Goal: Navigation & Orientation: Find specific page/section

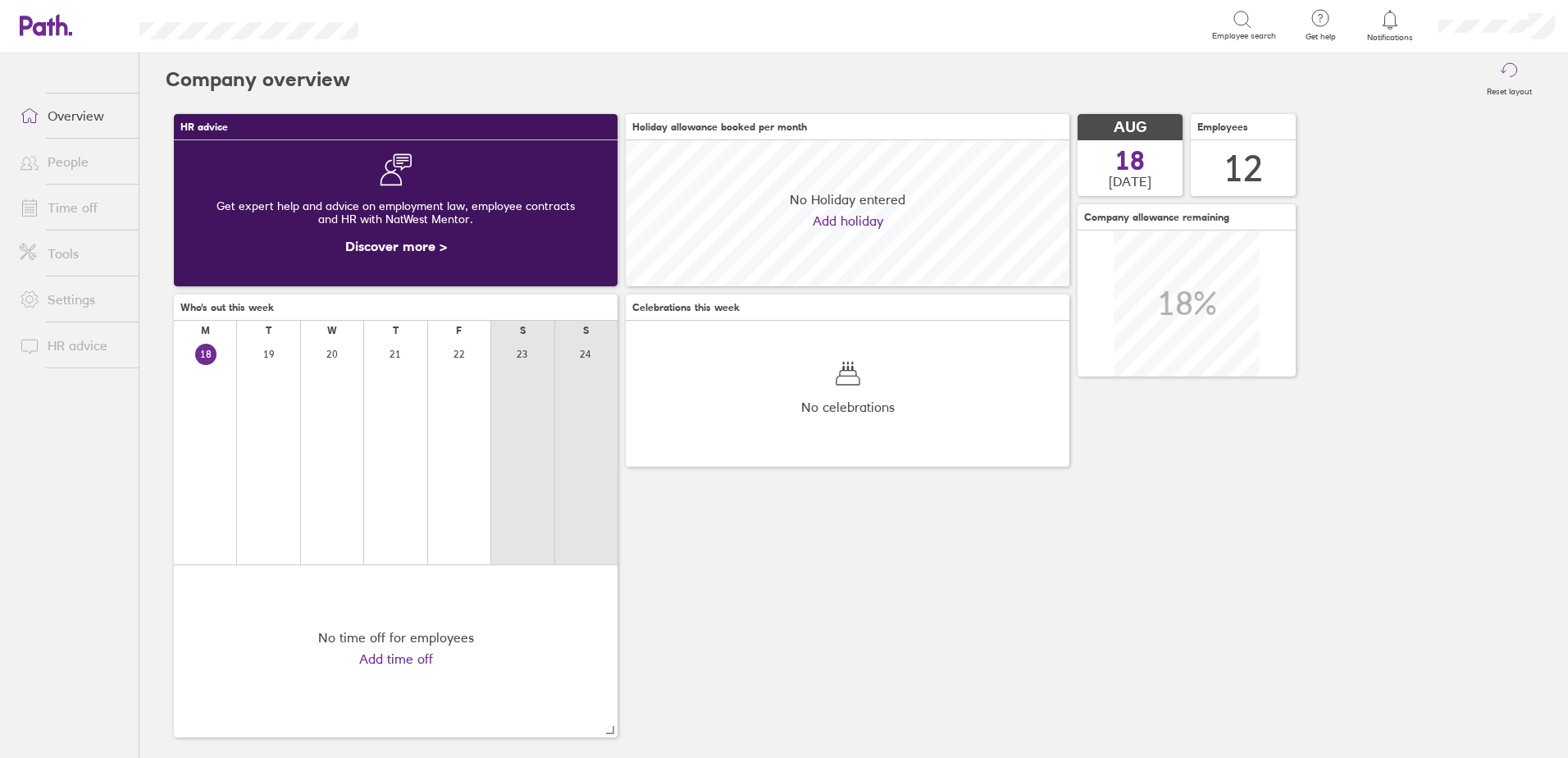
scroll to position [146, 443]
click at [65, 199] on link "Time off" at bounding box center [72, 208] width 132 height 33
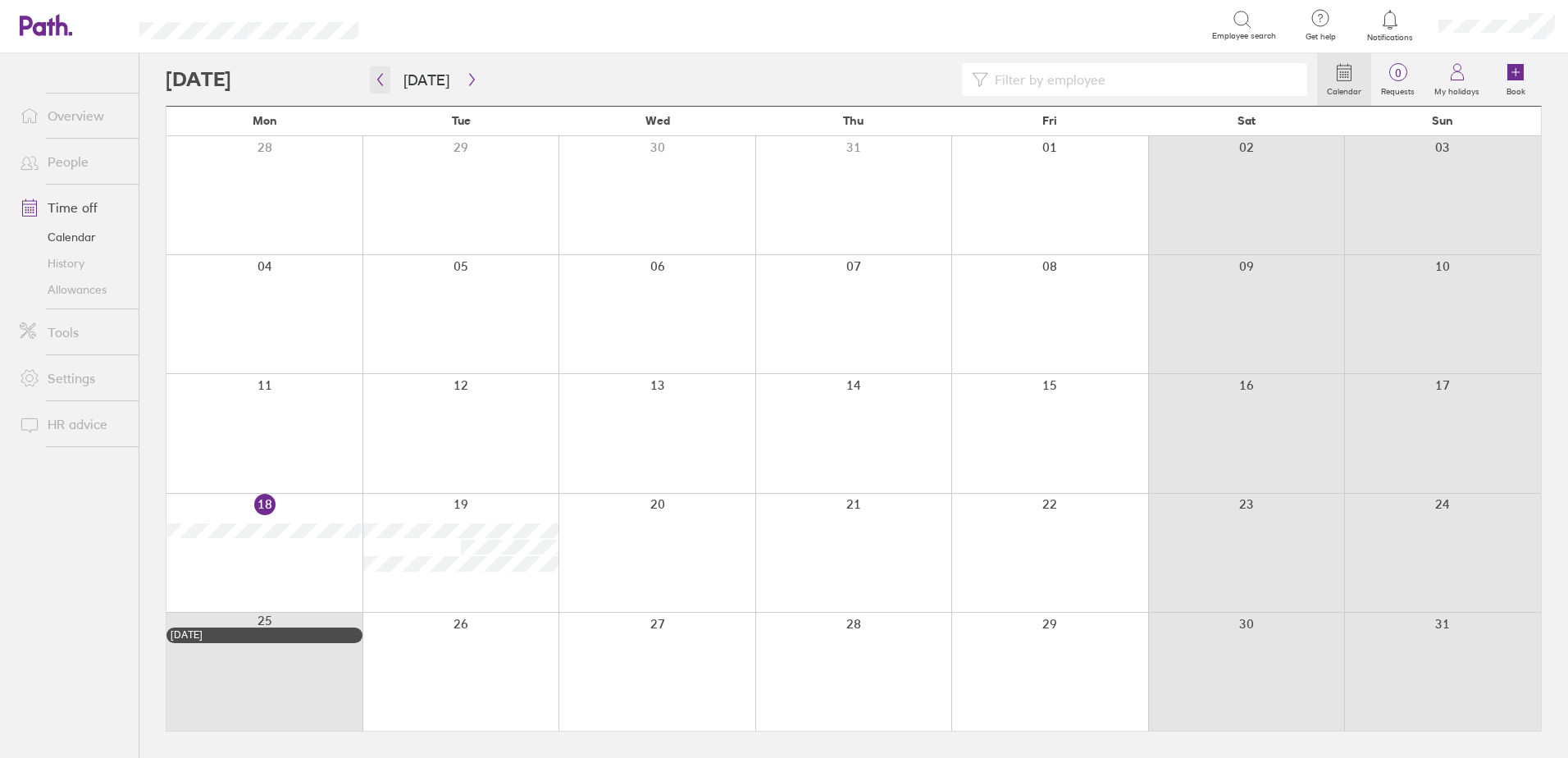
click at [379, 82] on icon "button" at bounding box center [379, 80] width 12 height 13
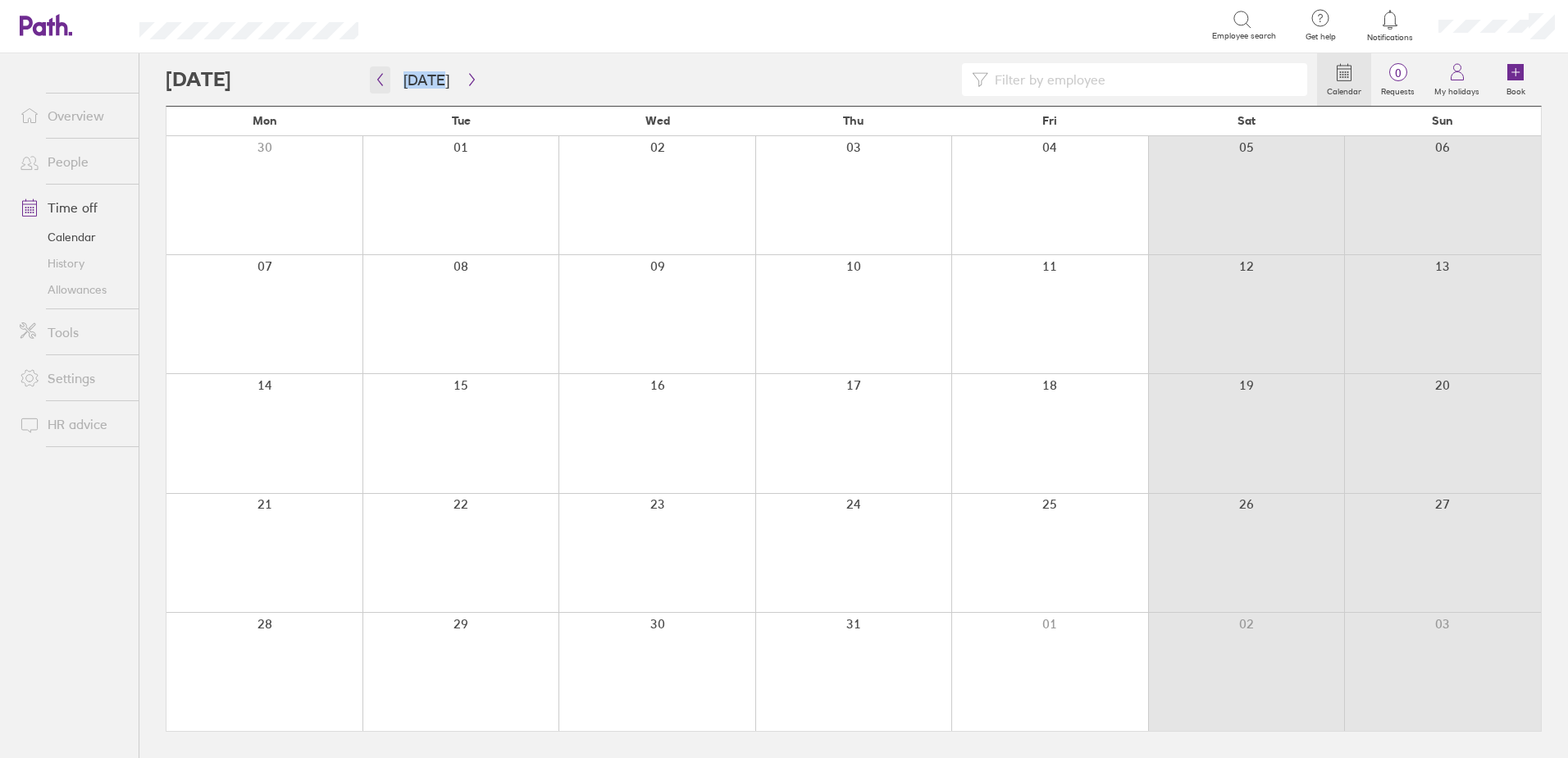
click at [378, 81] on icon "button" at bounding box center [379, 80] width 12 height 13
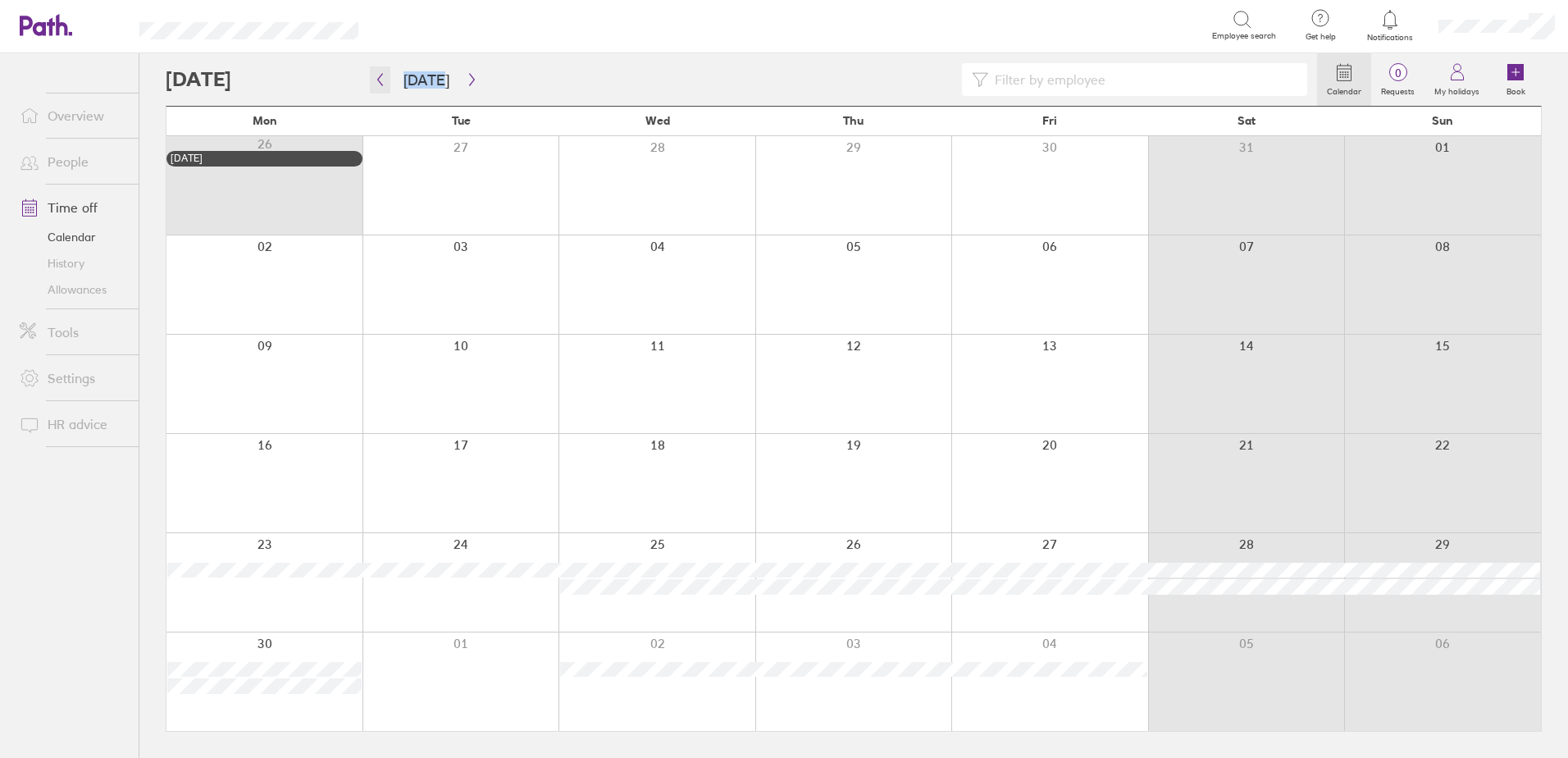
click at [379, 84] on icon "button" at bounding box center [379, 80] width 12 height 13
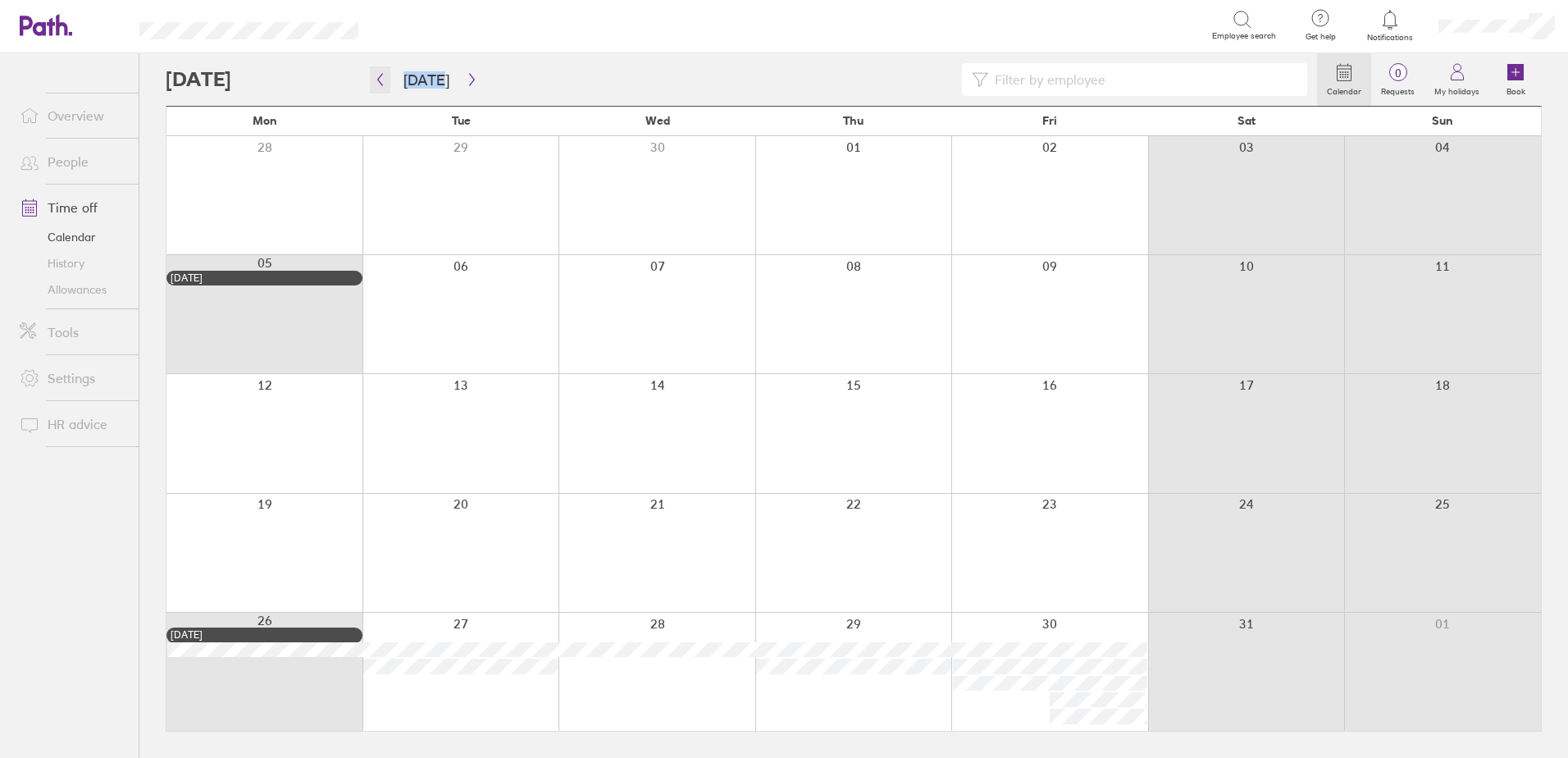
click at [379, 84] on icon "button" at bounding box center [379, 80] width 12 height 13
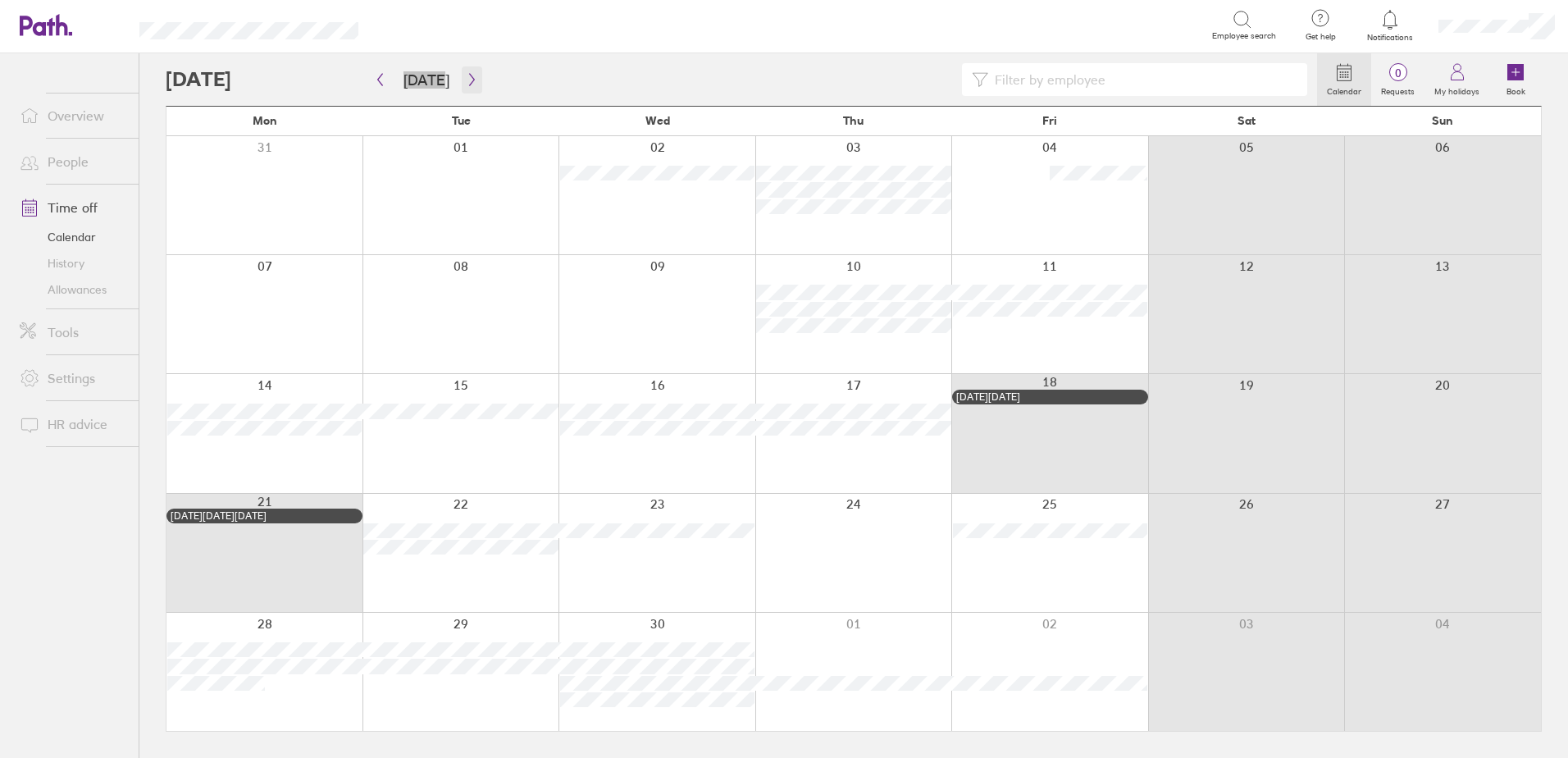
click at [466, 80] on icon "button" at bounding box center [471, 80] width 12 height 13
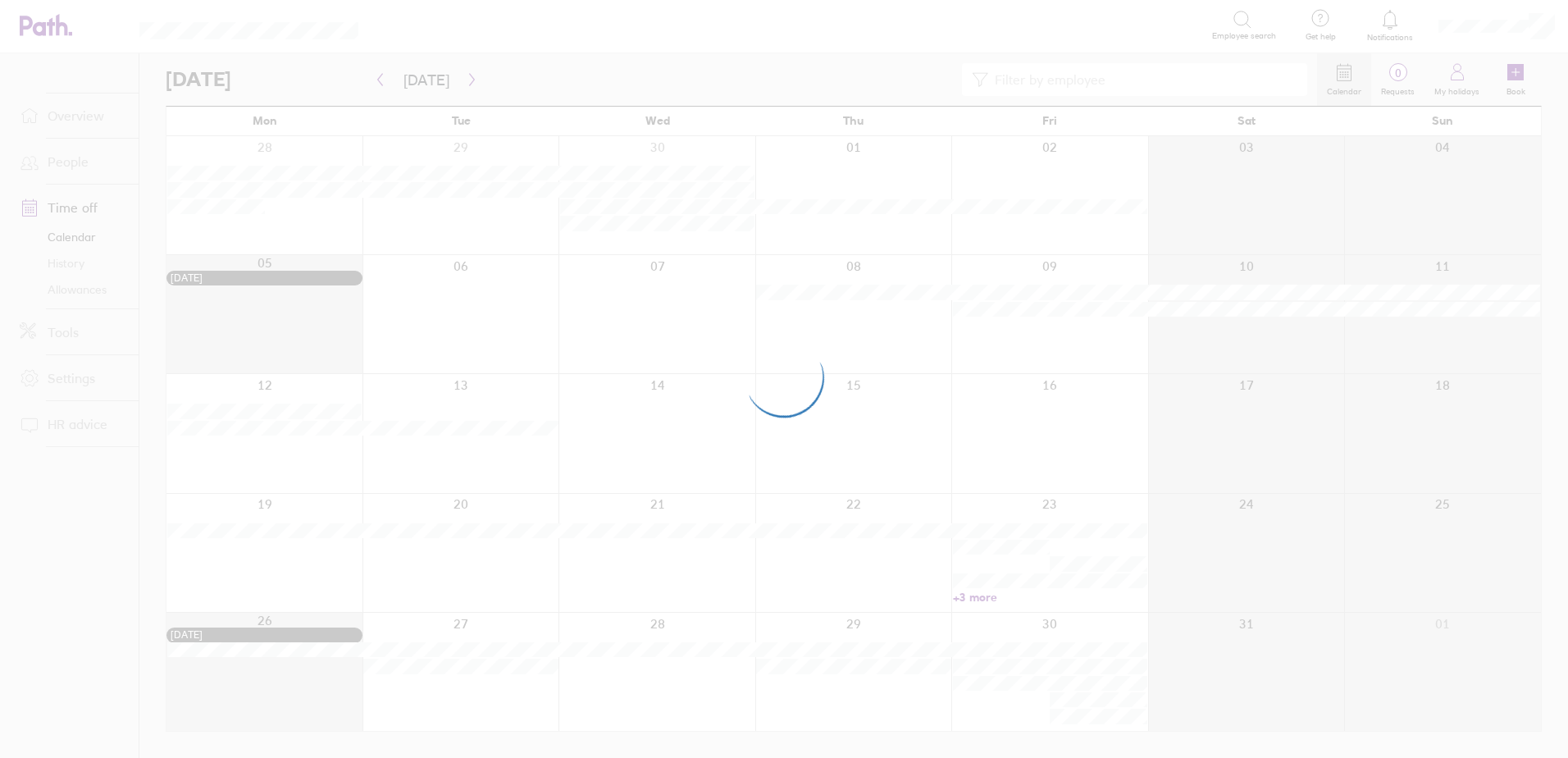
click at [463, 79] on div at bounding box center [784, 379] width 1568 height 758
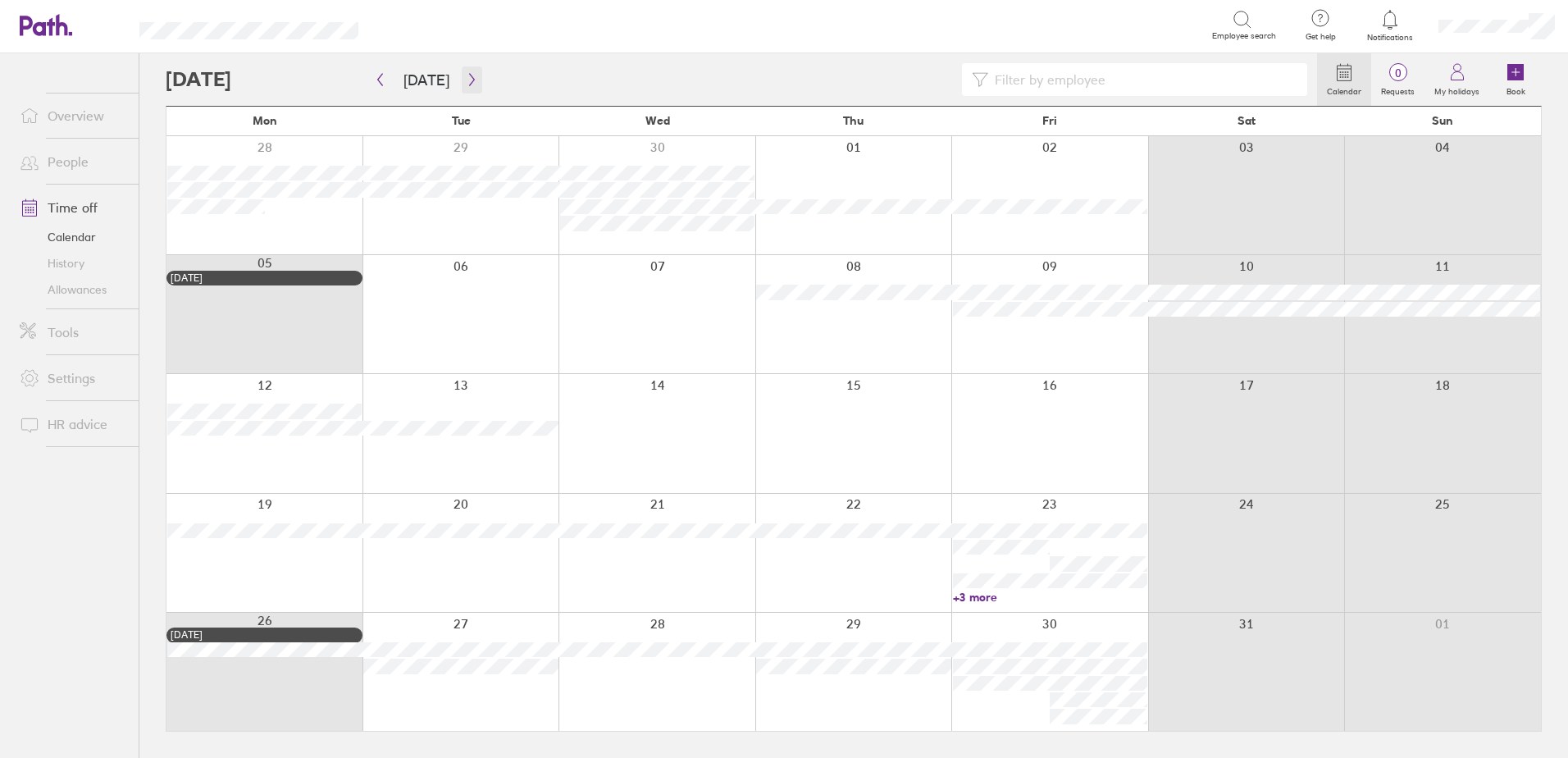
click at [469, 82] on icon "button" at bounding box center [471, 80] width 12 height 13
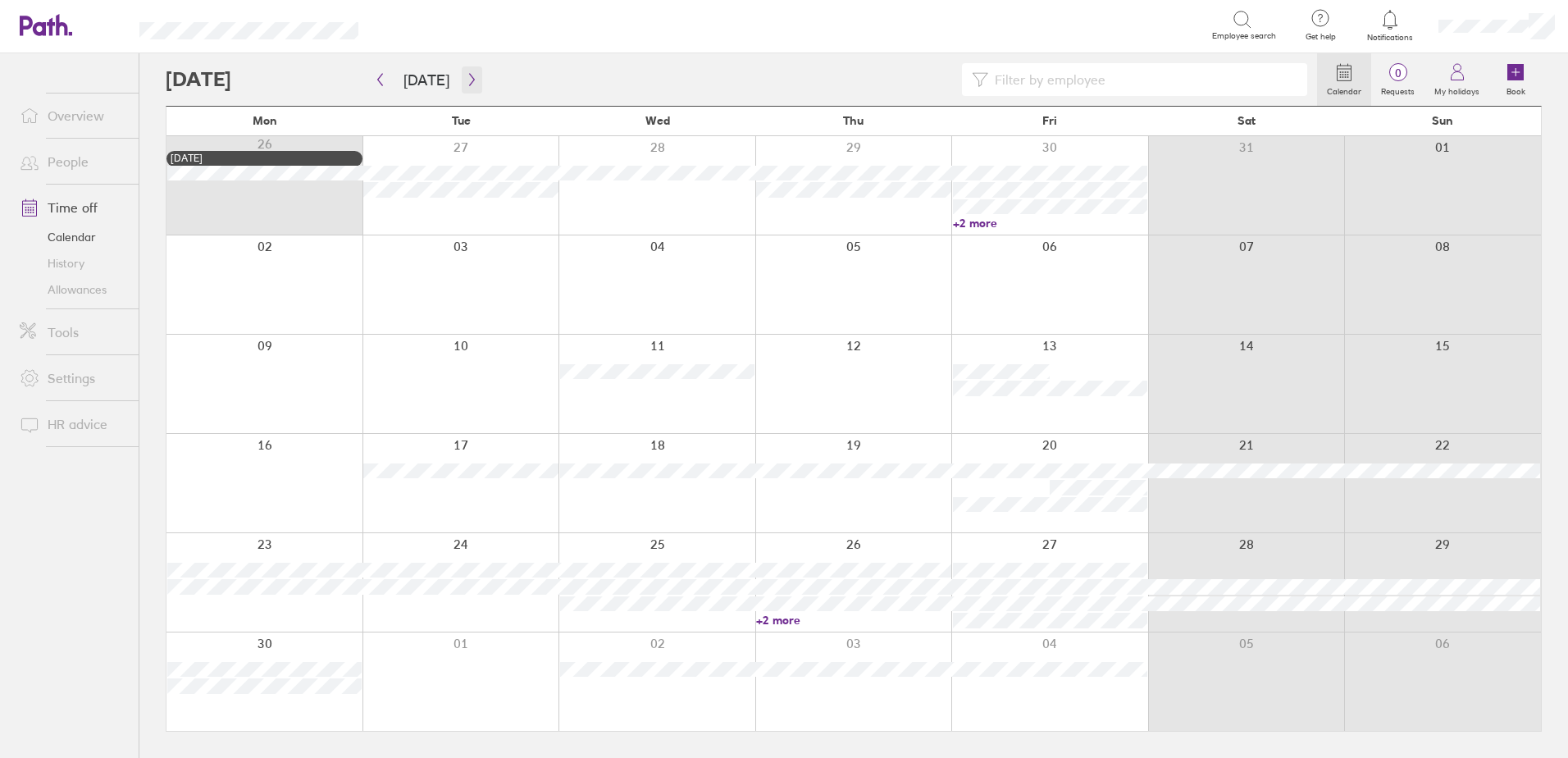
click at [469, 82] on icon "button" at bounding box center [471, 80] width 12 height 13
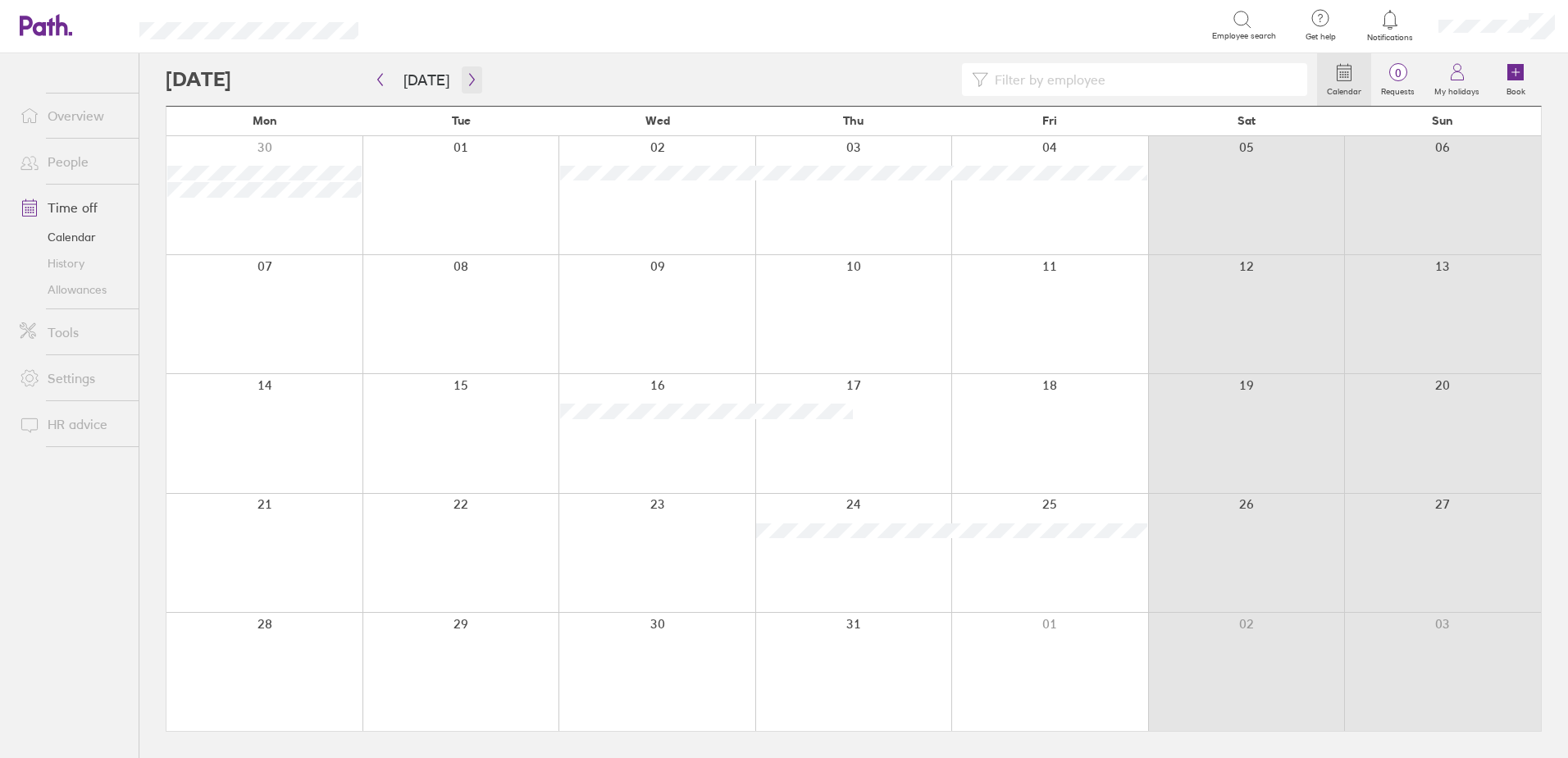
click at [468, 82] on icon "button" at bounding box center [471, 80] width 12 height 13
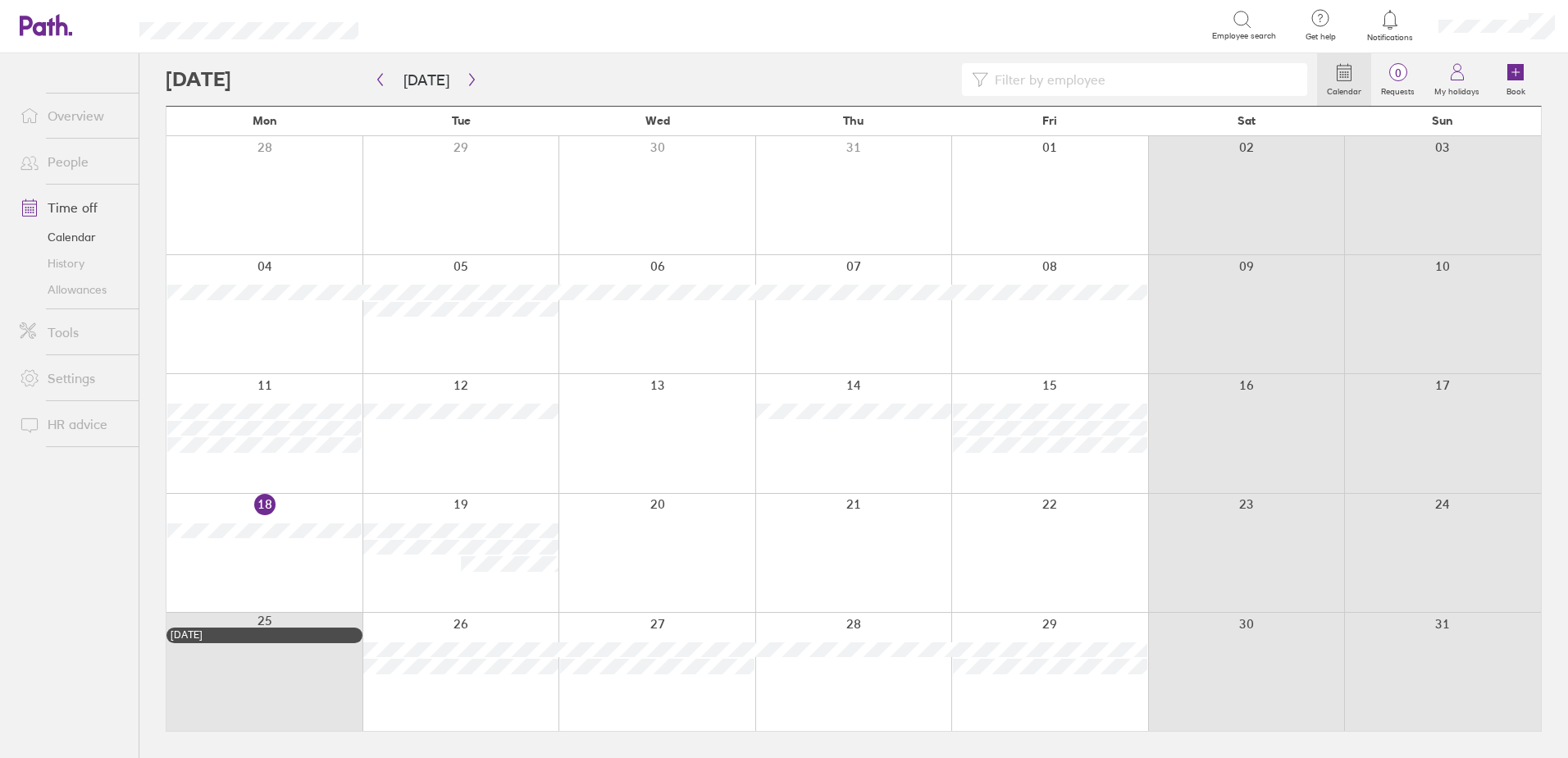
click at [62, 161] on link "People" at bounding box center [72, 162] width 132 height 33
